Goal: Transaction & Acquisition: Purchase product/service

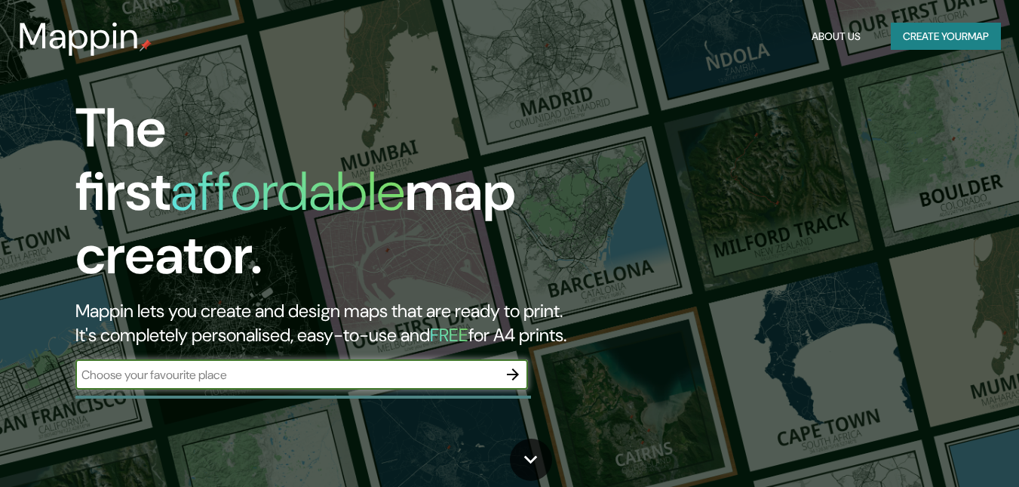
click at [376, 366] on input "text" at bounding box center [286, 374] width 422 height 17
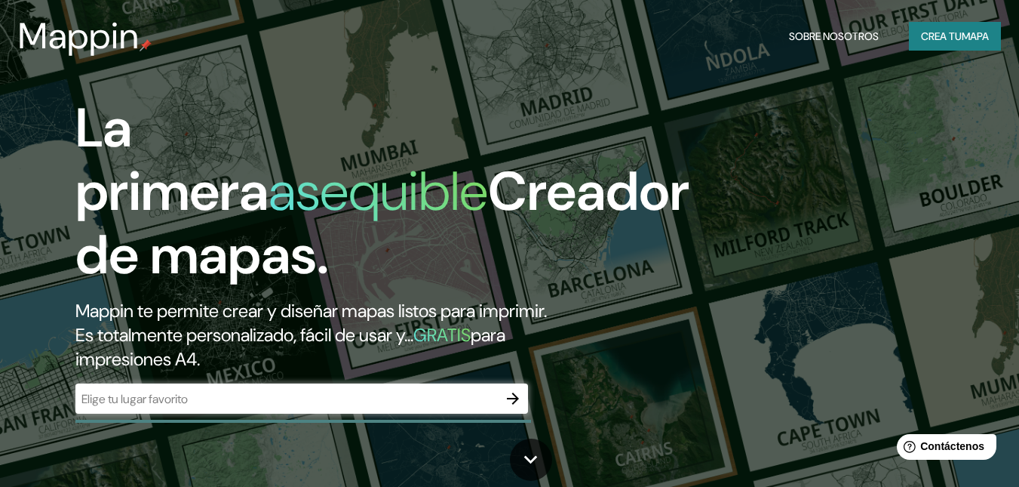
drag, startPoint x: 346, startPoint y: 400, endPoint x: 349, endPoint y: 385, distance: 14.6
click at [349, 390] on input "text" at bounding box center [286, 398] width 422 height 17
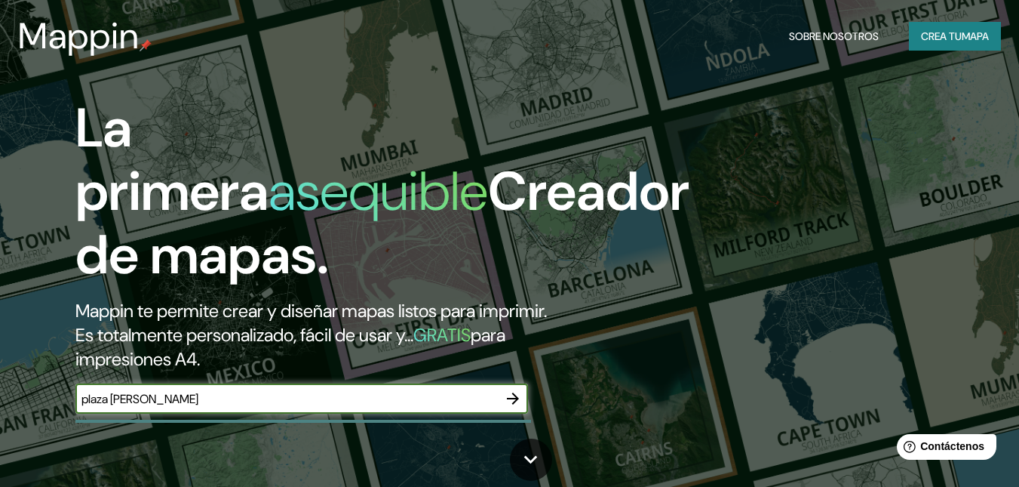
type input "plaza [PERSON_NAME]"
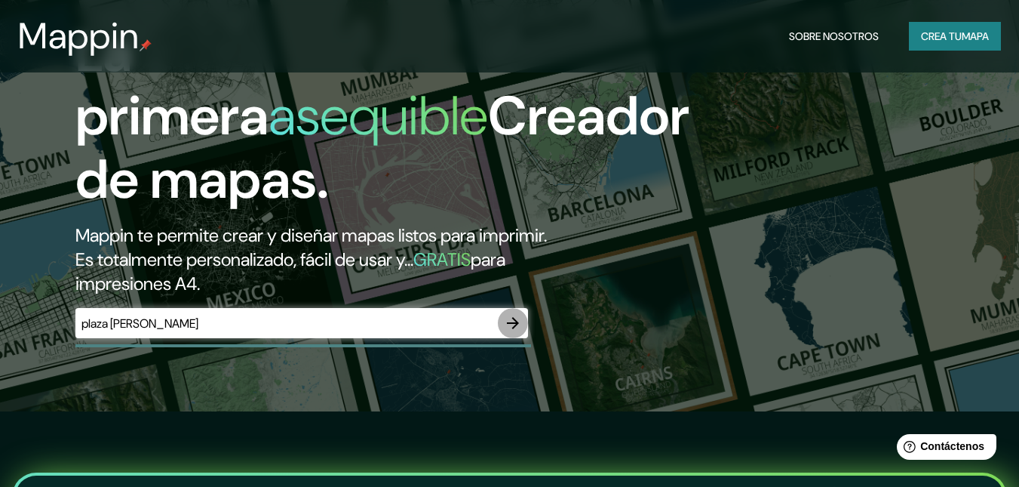
click at [515, 321] on icon "button" at bounding box center [513, 323] width 12 height 12
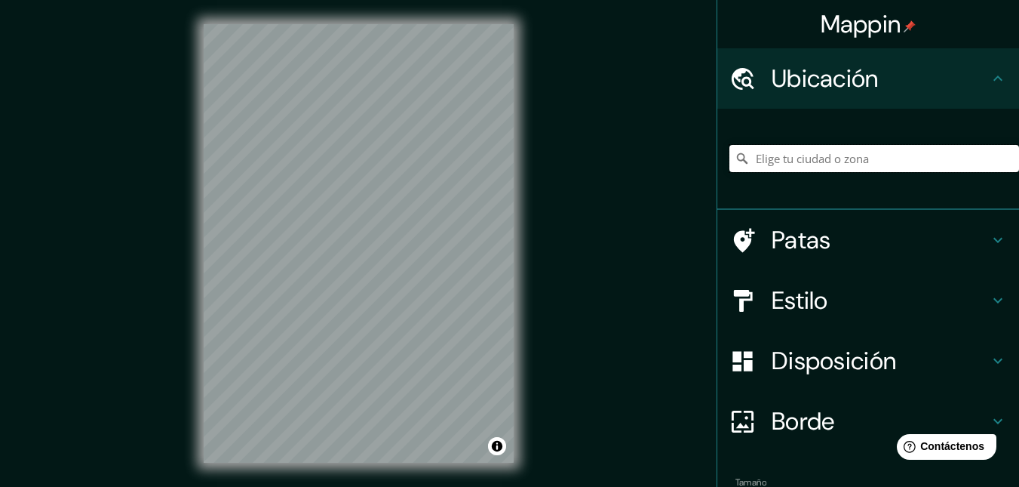
click at [820, 158] on input "Elige tu ciudad o zona" at bounding box center [874, 158] width 290 height 27
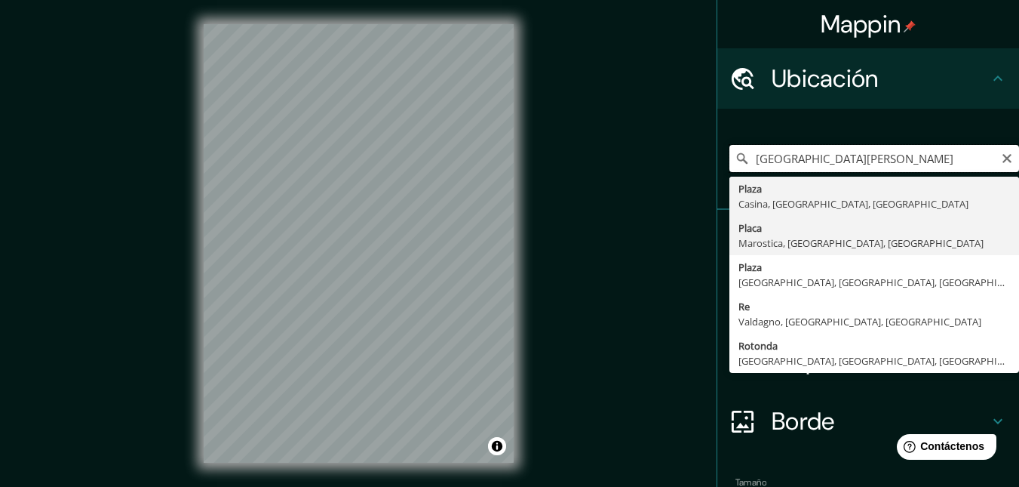
type input "[GEOGRAPHIC_DATA][PERSON_NAME]"
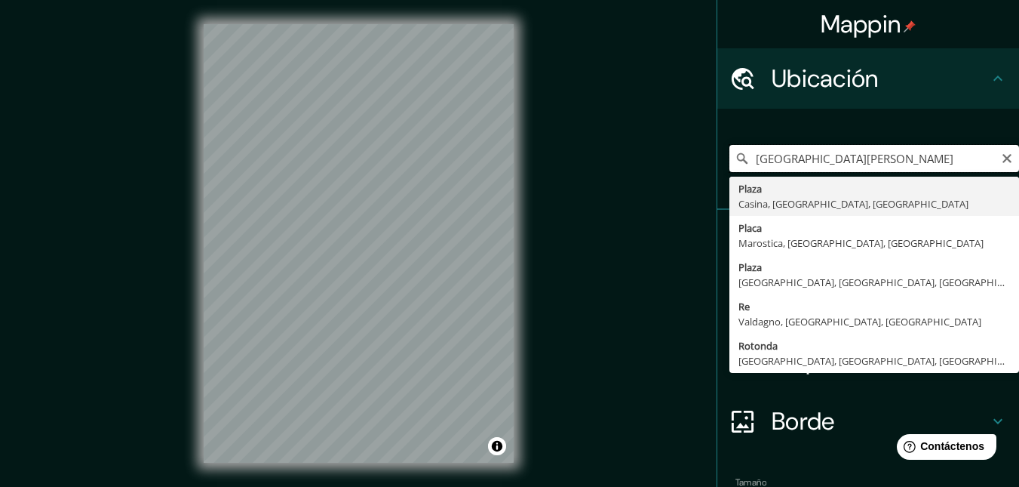
drag, startPoint x: 884, startPoint y: 162, endPoint x: 694, endPoint y: 187, distance: 191.7
click at [694, 187] on div "Mappin Ubicación [GEOGRAPHIC_DATA], [GEOGRAPHIC_DATA], [GEOGRAPHIC_DATA] [GEOGR…" at bounding box center [509, 255] width 1019 height 511
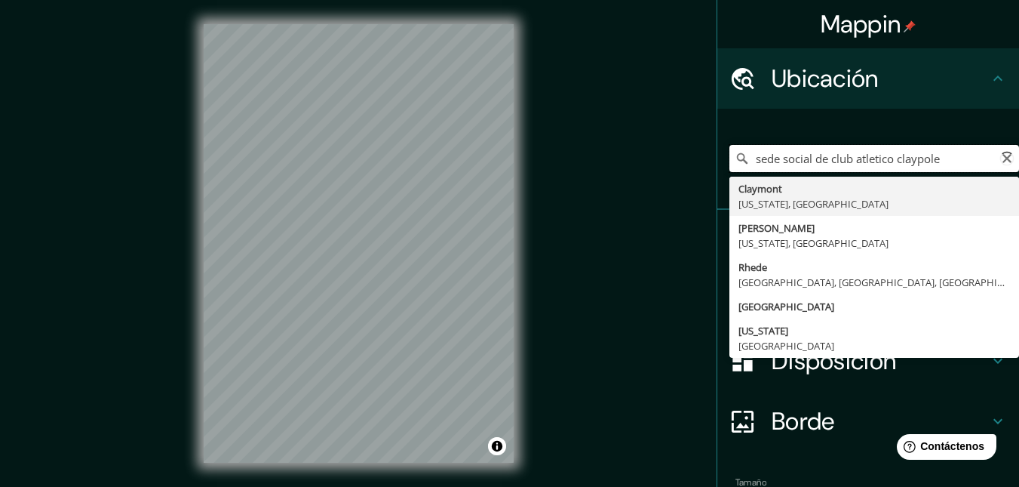
type input "[GEOGRAPHIC_DATA], [US_STATE], [GEOGRAPHIC_DATA]"
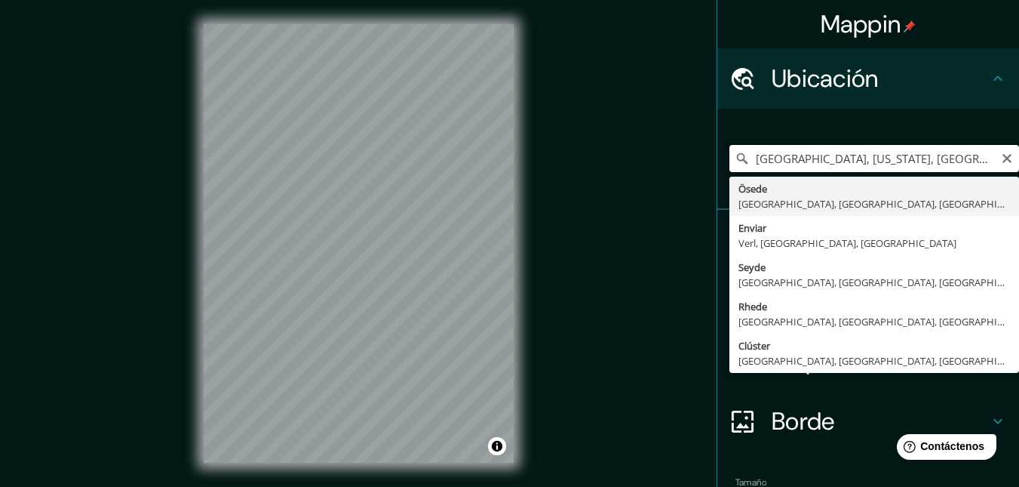
drag, startPoint x: 944, startPoint y: 162, endPoint x: 718, endPoint y: 170, distance: 226.4
click at [729, 170] on input "[GEOGRAPHIC_DATA], [US_STATE], [GEOGRAPHIC_DATA]" at bounding box center [874, 158] width 290 height 27
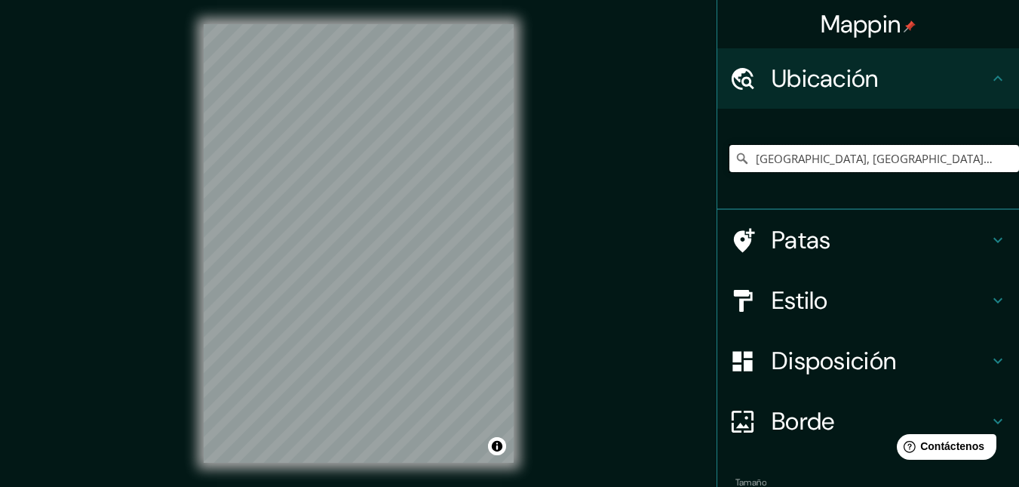
type input "[GEOGRAPHIC_DATA], [GEOGRAPHIC_DATA], [GEOGRAPHIC_DATA]"
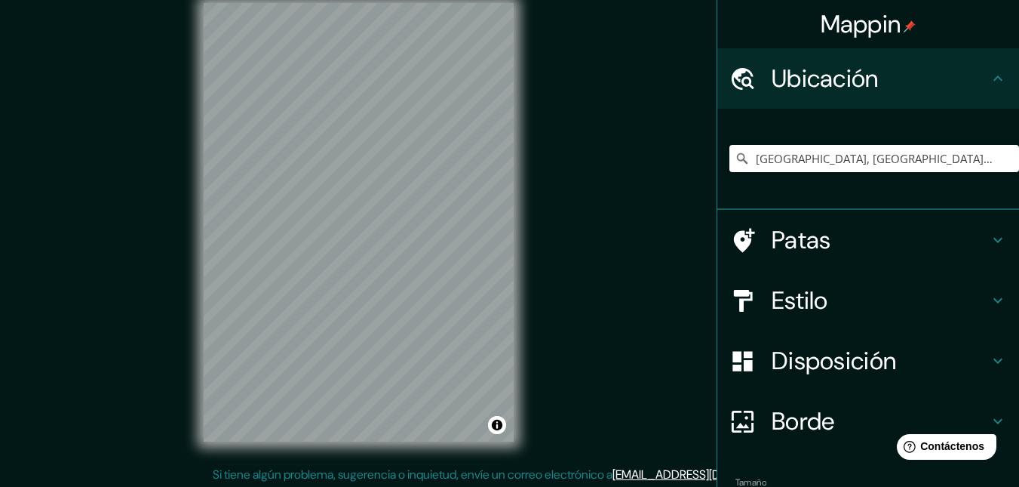
scroll to position [24, 0]
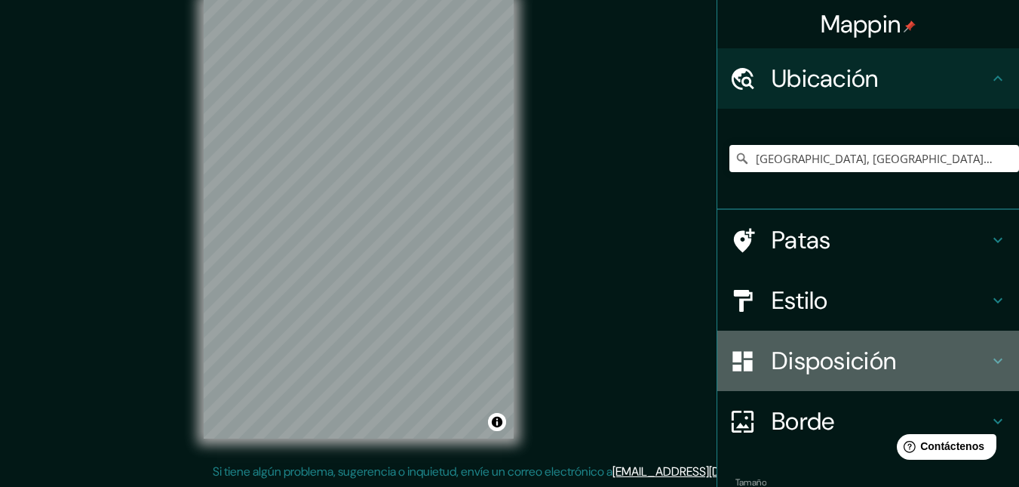
click at [917, 372] on h4 "Disposición" at bounding box center [880, 360] width 217 height 30
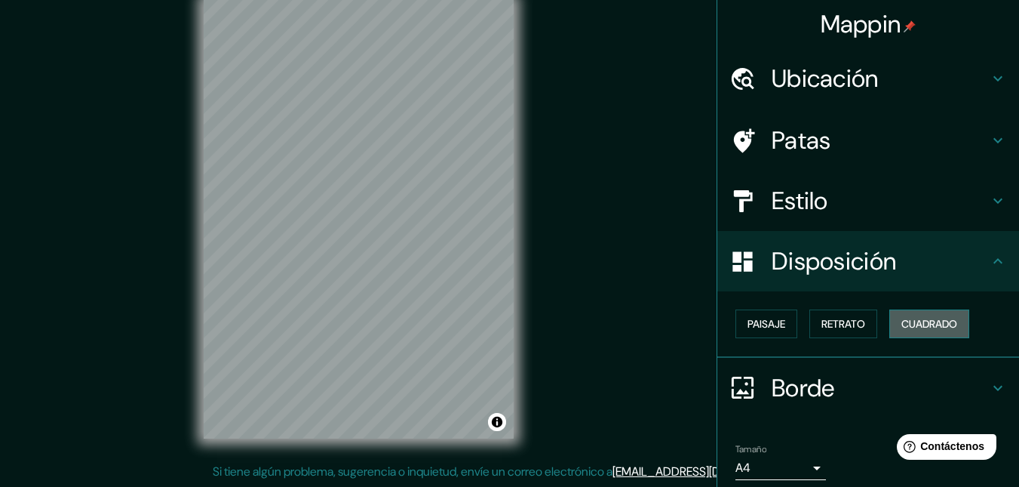
click at [911, 326] on font "Cuadrado" at bounding box center [929, 324] width 56 height 14
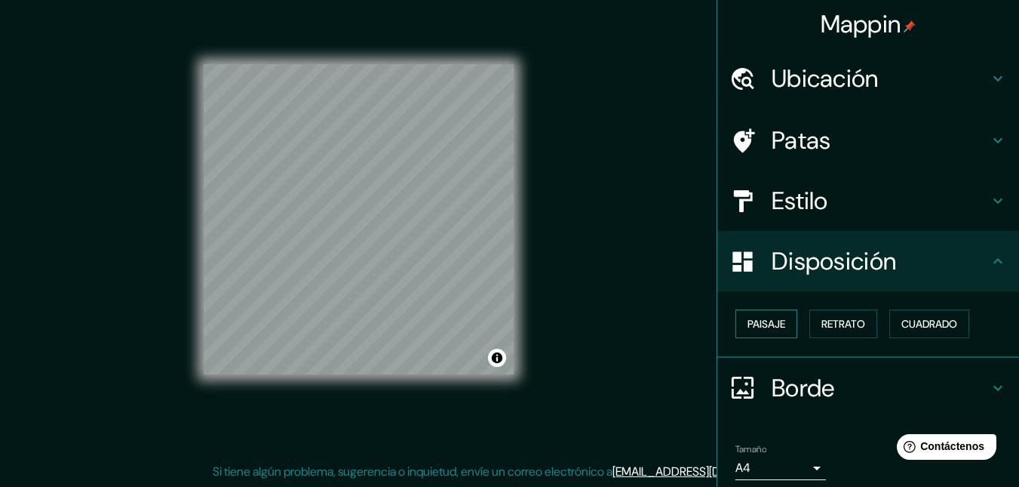
click at [778, 324] on button "Paisaje" at bounding box center [766, 323] width 62 height 29
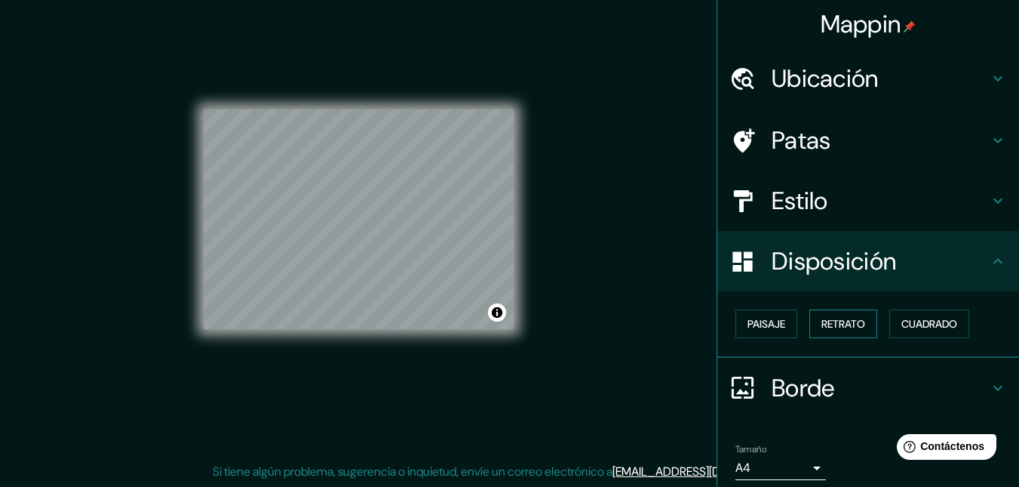
click at [825, 326] on font "Retrato" at bounding box center [843, 324] width 44 height 14
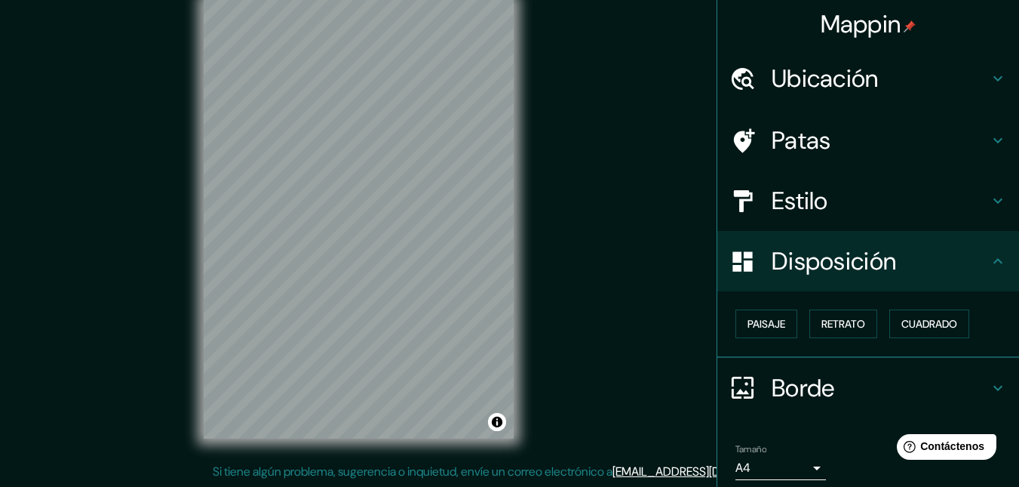
click at [822, 213] on h4 "Estilo" at bounding box center [880, 201] width 217 height 30
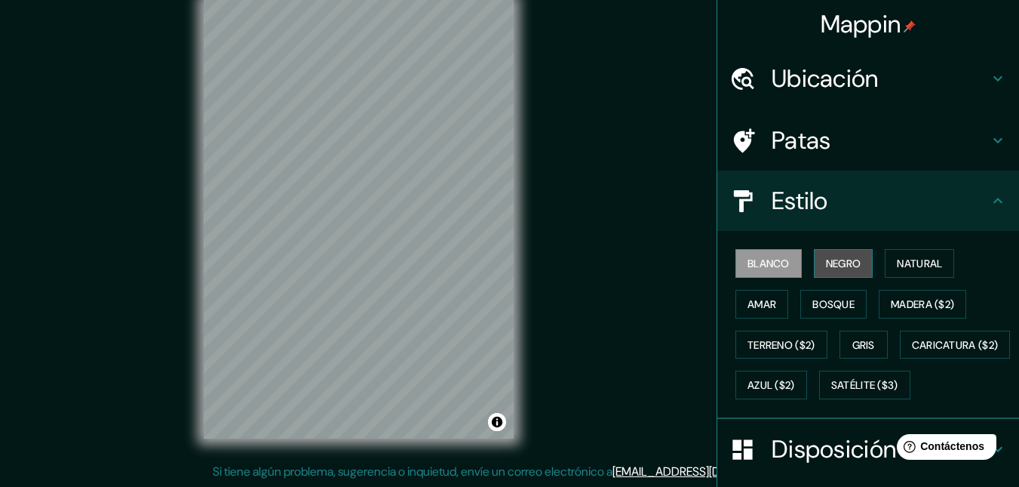
click at [835, 269] on font "Negro" at bounding box center [843, 263] width 35 height 14
drag, startPoint x: 728, startPoint y: 269, endPoint x: 760, endPoint y: 272, distance: 32.5
click at [735, 269] on button "Blanco" at bounding box center [768, 263] width 66 height 29
click at [781, 351] on font "Terreno ($2)" at bounding box center [781, 345] width 68 height 20
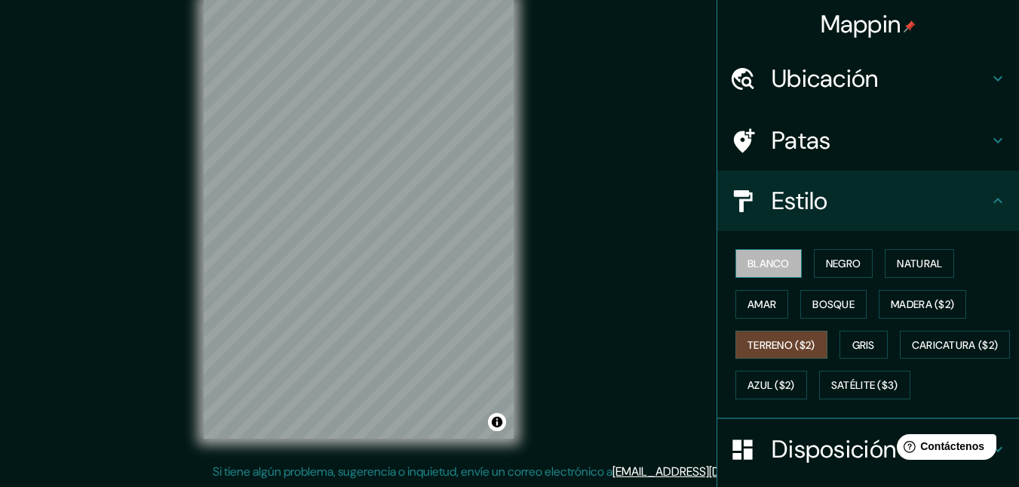
click at [772, 263] on font "Blanco" at bounding box center [768, 263] width 42 height 14
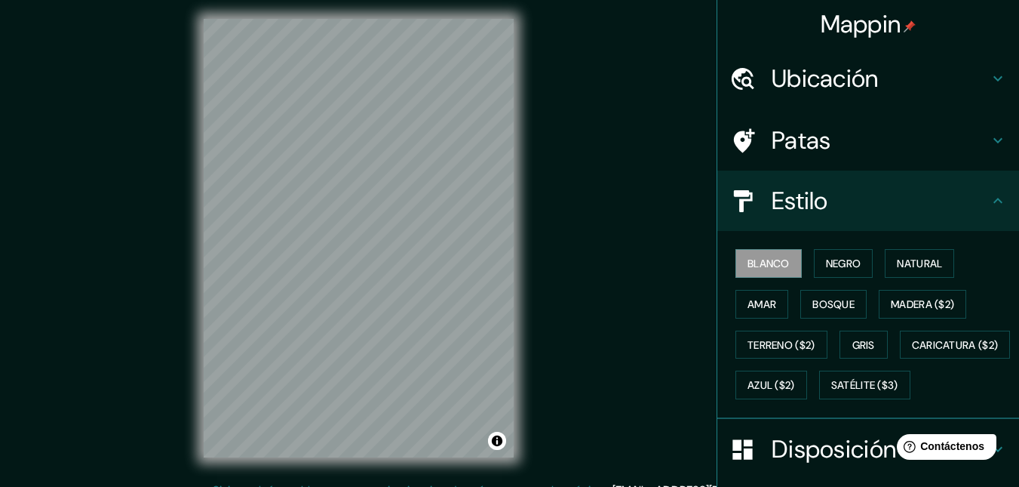
scroll to position [0, 0]
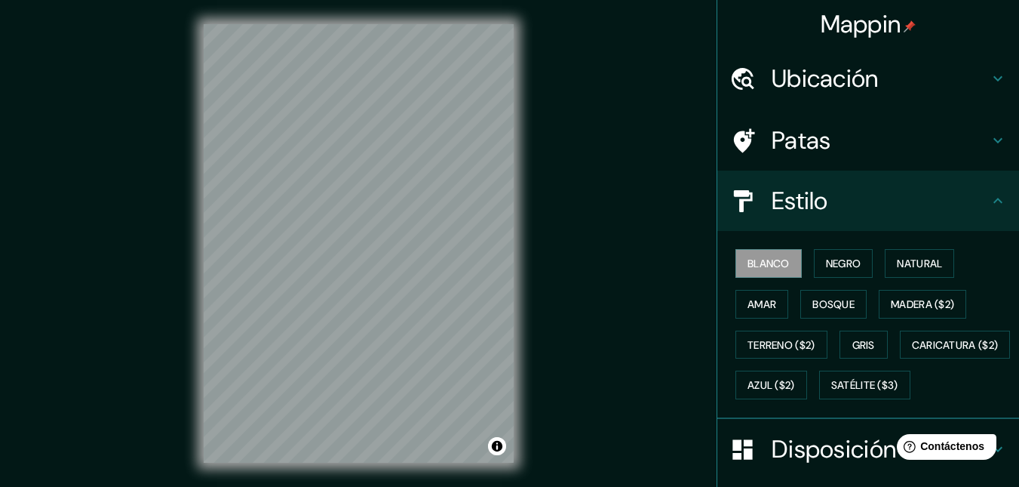
click at [800, 154] on font "Patas" at bounding box center [802, 140] width 60 height 32
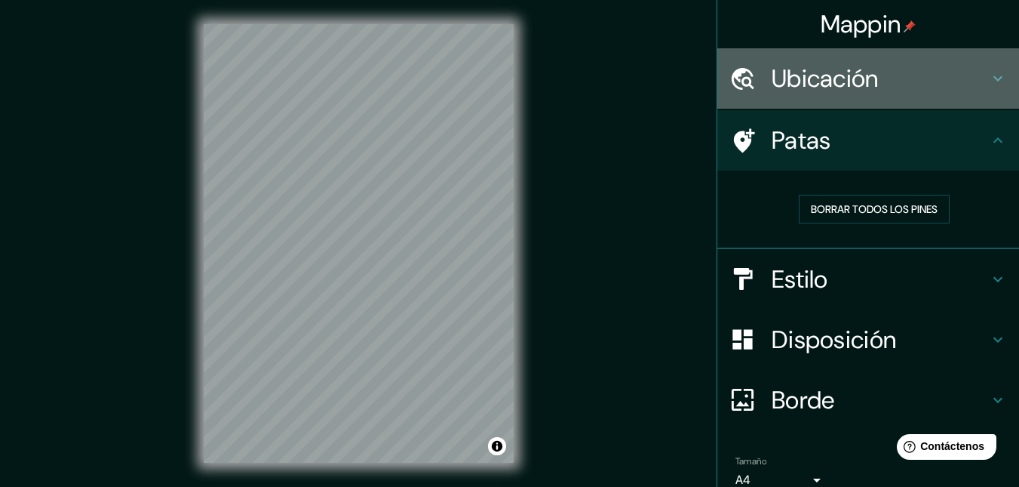
click at [821, 86] on font "Ubicación" at bounding box center [825, 79] width 107 height 32
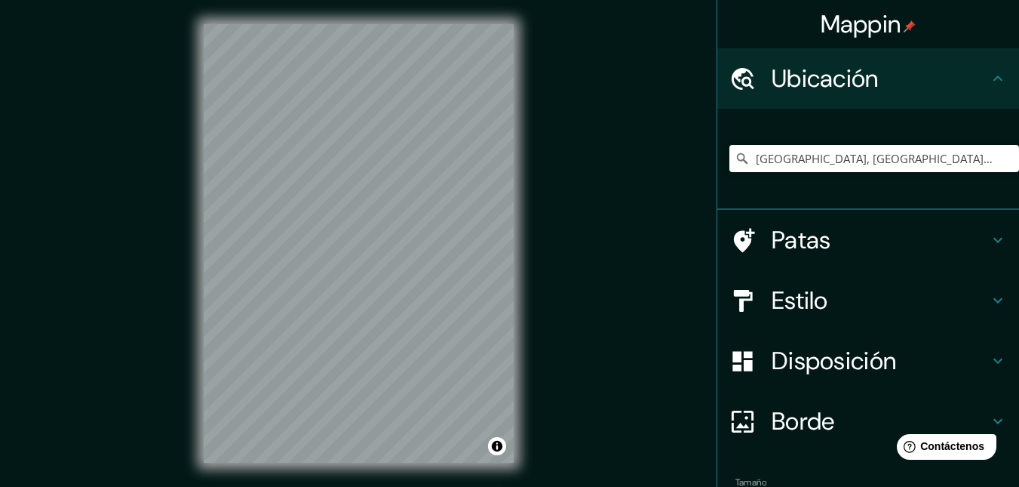
click at [821, 86] on font "Ubicación" at bounding box center [825, 79] width 107 height 32
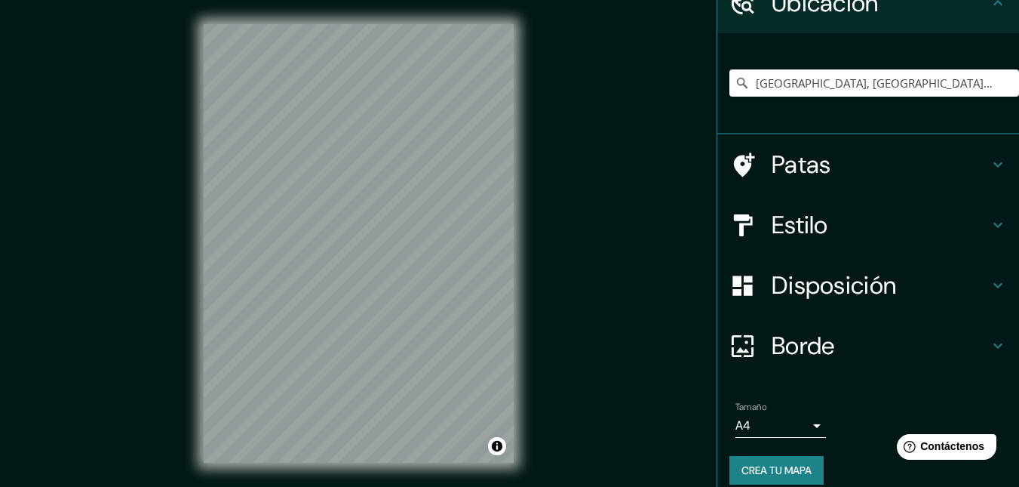
scroll to position [91, 0]
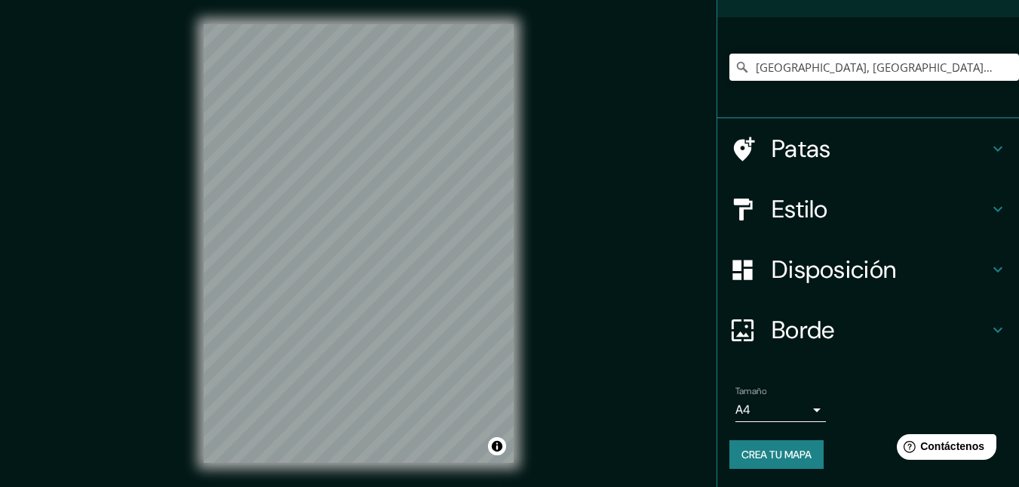
click at [786, 455] on font "Crea tu mapa" at bounding box center [776, 454] width 70 height 14
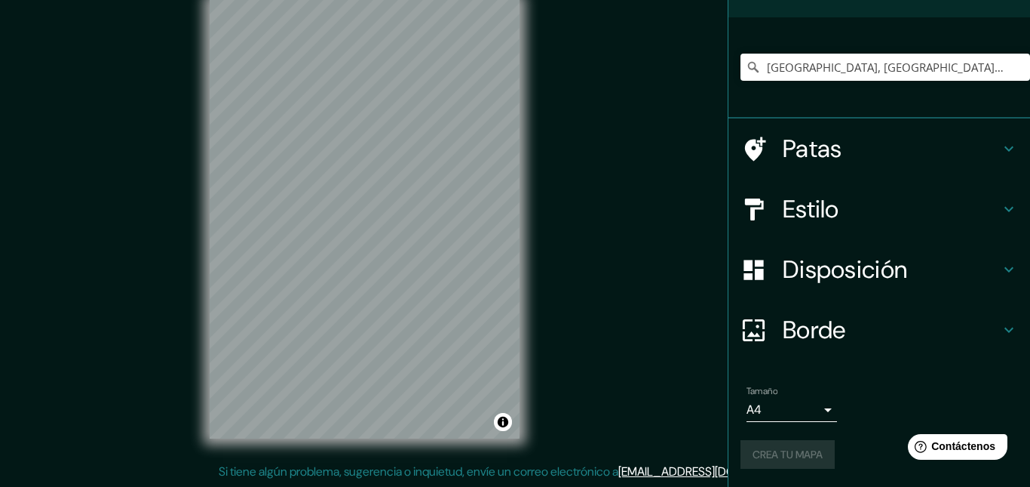
click at [799, 413] on body "Mappin Ubicación [GEOGRAPHIC_DATA], [GEOGRAPHIC_DATA], [GEOGRAPHIC_DATA] [GEOGR…" at bounding box center [515, 219] width 1030 height 487
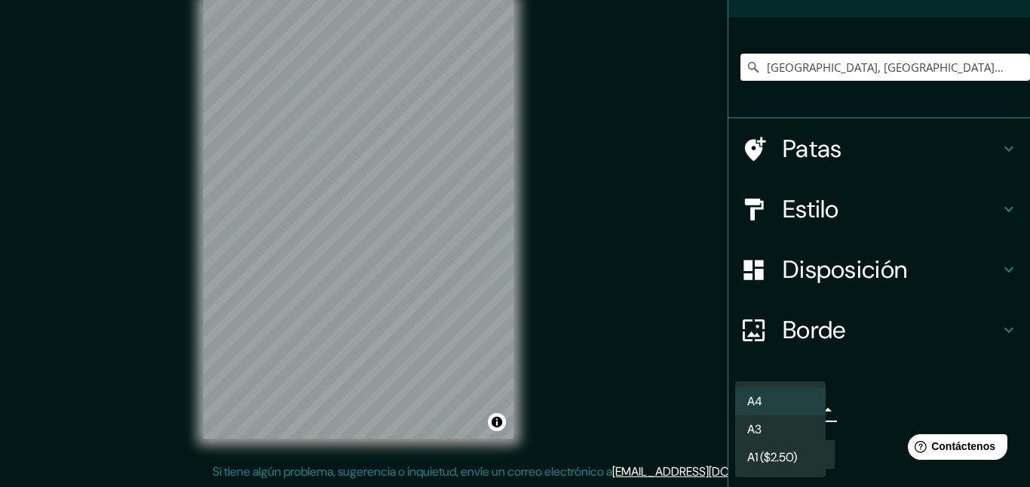
click at [800, 406] on li "A4" at bounding box center [780, 401] width 91 height 28
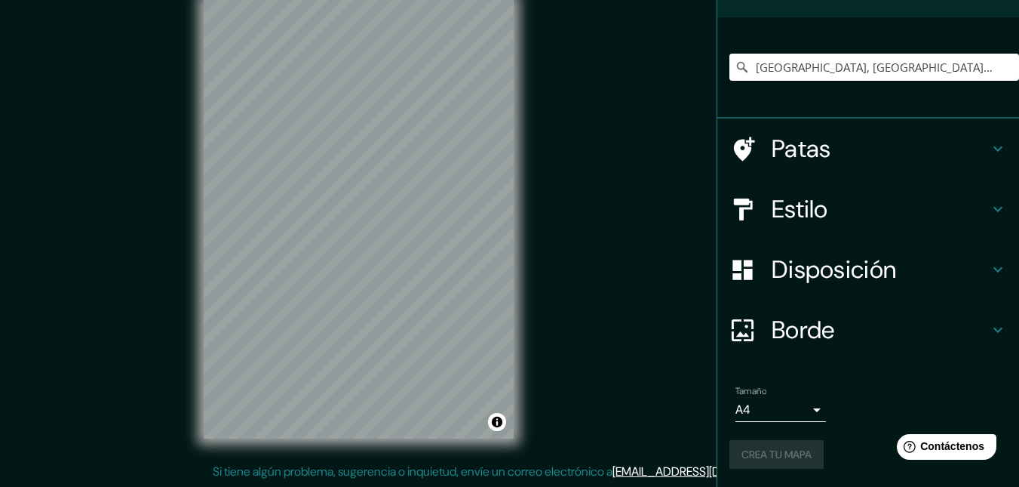
click at [800, 458] on div "Crea tu mapa" at bounding box center [868, 454] width 278 height 29
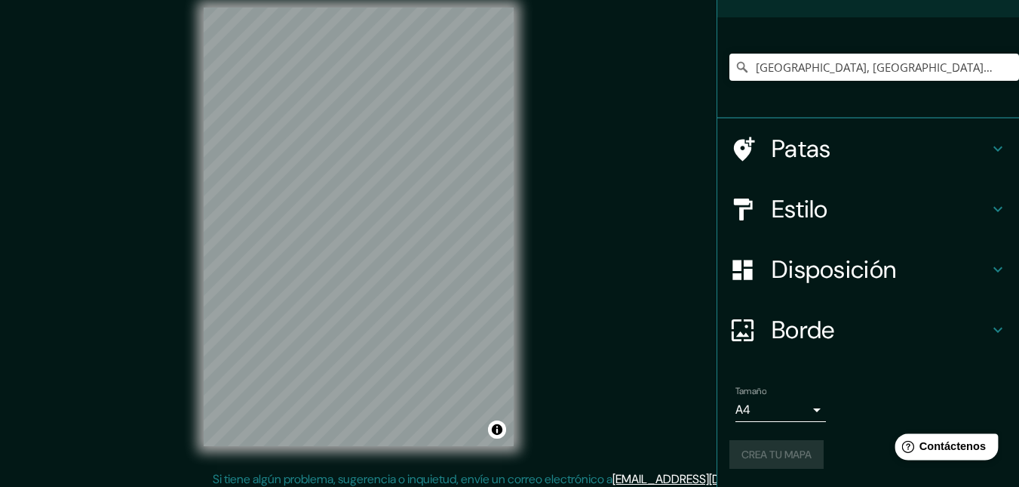
scroll to position [24, 0]
